Goal: Transaction & Acquisition: Subscribe to service/newsletter

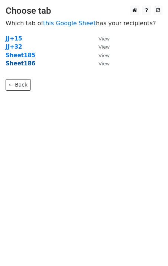
click at [25, 65] on strong "Sheet186" at bounding box center [21, 63] width 30 height 7
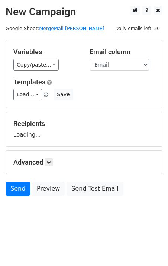
click at [33, 102] on div "Variables Copy/paste... {{Email}} Email column Email Templates Load... No Cost …" at bounding box center [84, 74] width 156 height 67
click at [33, 99] on link "Load..." at bounding box center [27, 95] width 29 height 12
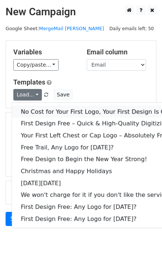
click at [43, 111] on link "No Cost for Your First Logo, Your First Design Is On Us!" at bounding box center [101, 112] width 178 height 12
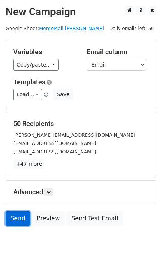
click at [22, 223] on link "Send" at bounding box center [18, 218] width 25 height 14
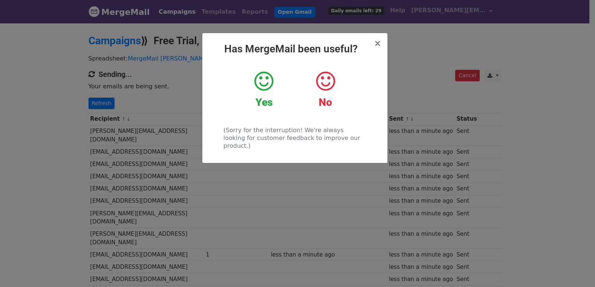
click at [162, 146] on div "× Has MergeMail been useful? Yes No (Sorry for the interruption! We're always l…" at bounding box center [297, 154] width 595 height 265
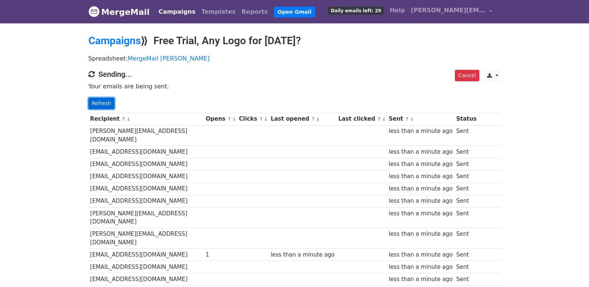
click at [102, 104] on link "Refresh" at bounding box center [101, 104] width 26 height 12
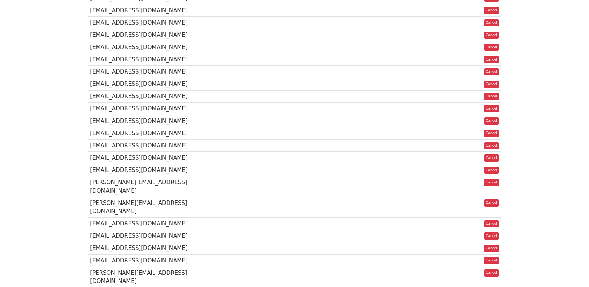
scroll to position [524, 0]
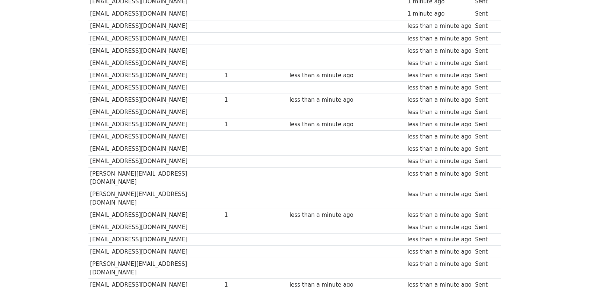
scroll to position [517, 0]
